Goal: Check status

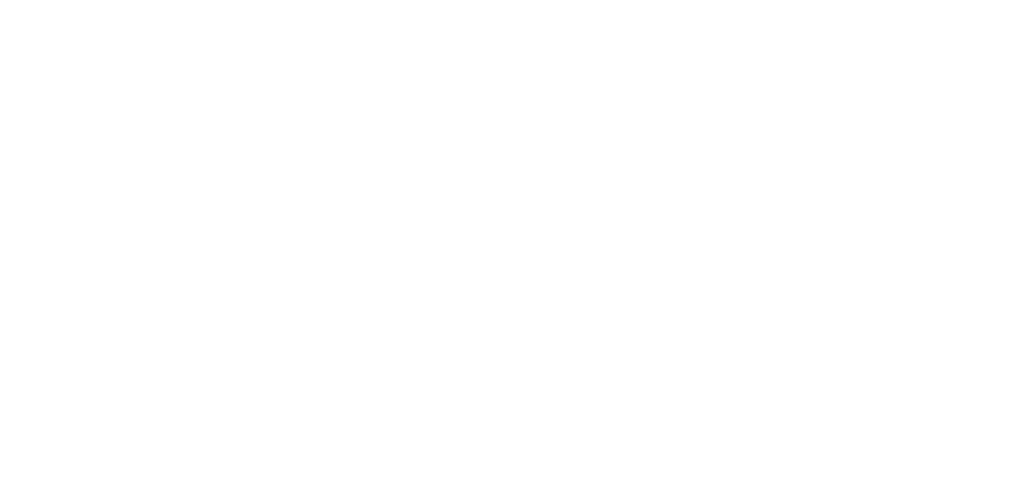
click at [688, 132] on div at bounding box center [515, 247] width 1031 height 494
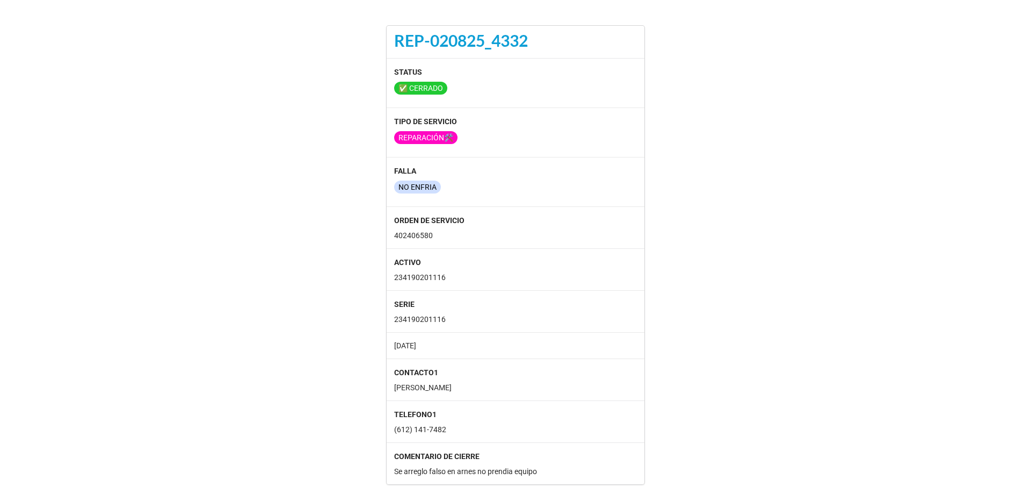
click at [565, 176] on label "FALLA" at bounding box center [515, 171] width 243 height 12
drag, startPoint x: 686, startPoint y: 261, endPoint x: 681, endPoint y: 269, distance: 8.9
click at [686, 262] on div "REP-020825_4332 STATUS ✅ CERRADO TIPO DE SERVICIO REPARACIÓN🛠️ FALLA NO ENFRIA …" at bounding box center [515, 246] width 1031 height 475
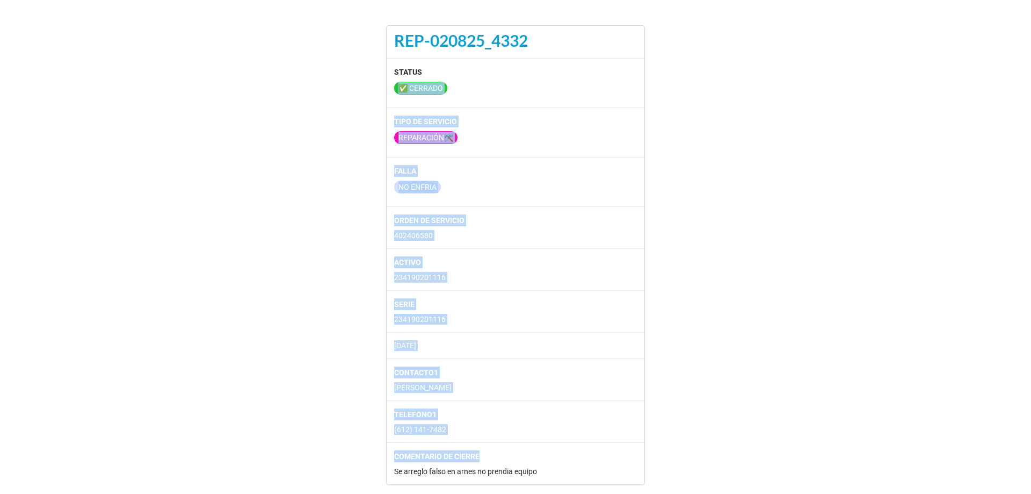
drag, startPoint x: 499, startPoint y: 446, endPoint x: 452, endPoint y: 54, distance: 394.3
click at [452, 54] on div "REP-020825_4332 STATUS ✅ CERRADO TIPO DE SERVICIO REPARACIÓN🛠️ FALLA NO ENFRIA …" at bounding box center [516, 255] width 258 height 458
drag, startPoint x: 646, startPoint y: 189, endPoint x: 656, endPoint y: 201, distance: 15.3
click at [645, 190] on div "REP-020825_4332 STATUS ✅ CERRADO TIPO DE SERVICIO REPARACIÓN🛠️ FALLA NO ENFRIA …" at bounding box center [515, 255] width 275 height 458
click at [688, 213] on div "REP-020825_4332 STATUS ✅ CERRADO TIPO DE SERVICIO REPARACIÓN🛠️ FALLA NO ENFRIA …" at bounding box center [515, 246] width 1031 height 475
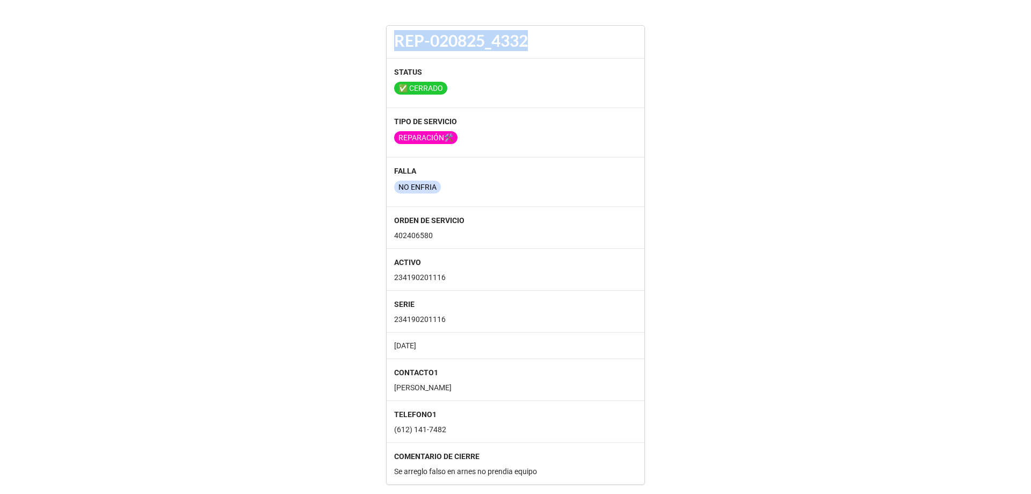
drag, startPoint x: 537, startPoint y: 41, endPoint x: 430, endPoint y: 49, distance: 107.1
click at [392, 41] on div "REP-020825_4332" at bounding box center [516, 42] width 258 height 32
drag, startPoint x: 582, startPoint y: 61, endPoint x: 550, endPoint y: 39, distance: 38.9
click at [581, 61] on div "STATUS ✅ CERRADO" at bounding box center [516, 82] width 258 height 49
drag, startPoint x: 549, startPoint y: 38, endPoint x: 387, endPoint y: 44, distance: 162.3
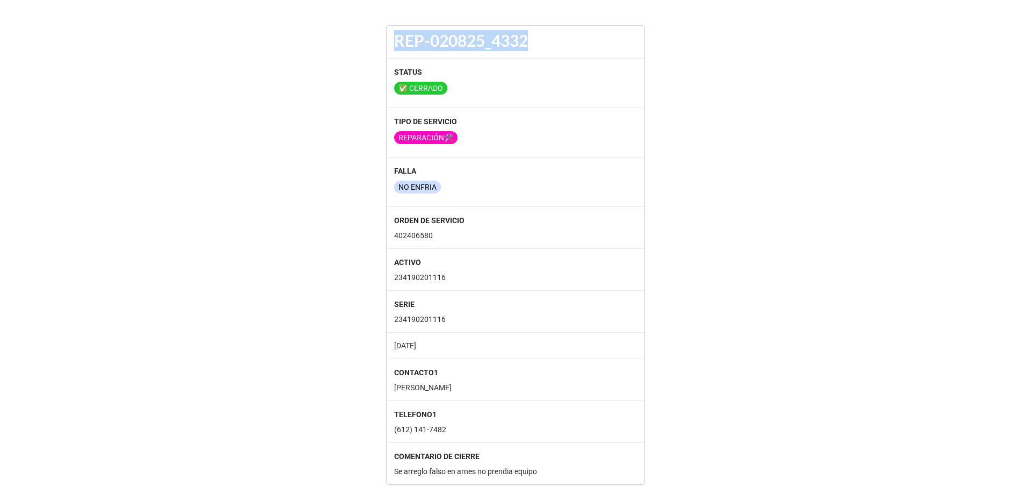
click at [387, 44] on div "REP-020825_4332" at bounding box center [516, 42] width 258 height 32
click at [533, 52] on div "REP-020825_4332" at bounding box center [516, 42] width 258 height 32
drag, startPoint x: 545, startPoint y: 47, endPoint x: 368, endPoint y: 55, distance: 176.9
click at [368, 55] on div "REP-020825_4332 STATUS ✅ CERRADO TIPO DE SERVICIO REPARACIÓN🛠️ FALLA NO ENFRIA …" at bounding box center [515, 246] width 1031 height 475
click at [621, 46] on div "REP-020825_4332" at bounding box center [515, 40] width 243 height 21
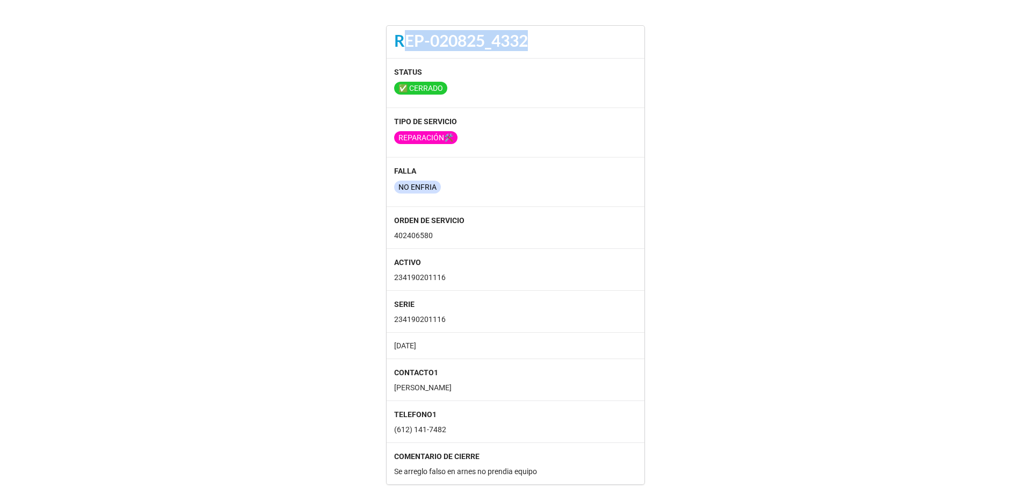
drag, startPoint x: 556, startPoint y: 40, endPoint x: 376, endPoint y: 39, distance: 179.9
click at [392, 43] on div "REP-020825_4332" at bounding box center [516, 42] width 258 height 32
